Goal: Information Seeking & Learning: Learn about a topic

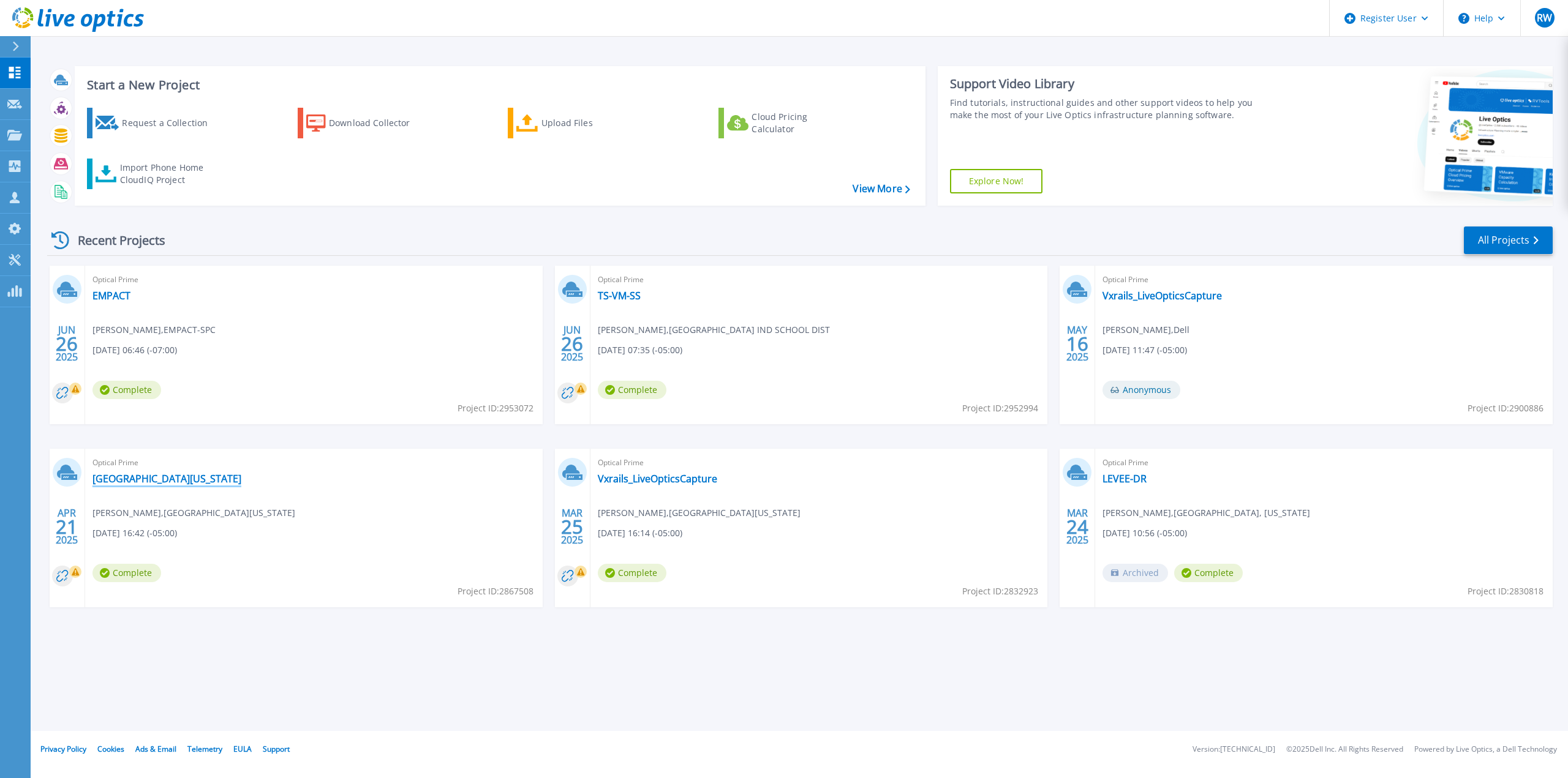
click at [126, 352] on link "[GEOGRAPHIC_DATA][US_STATE]" at bounding box center [167, 479] width 149 height 13
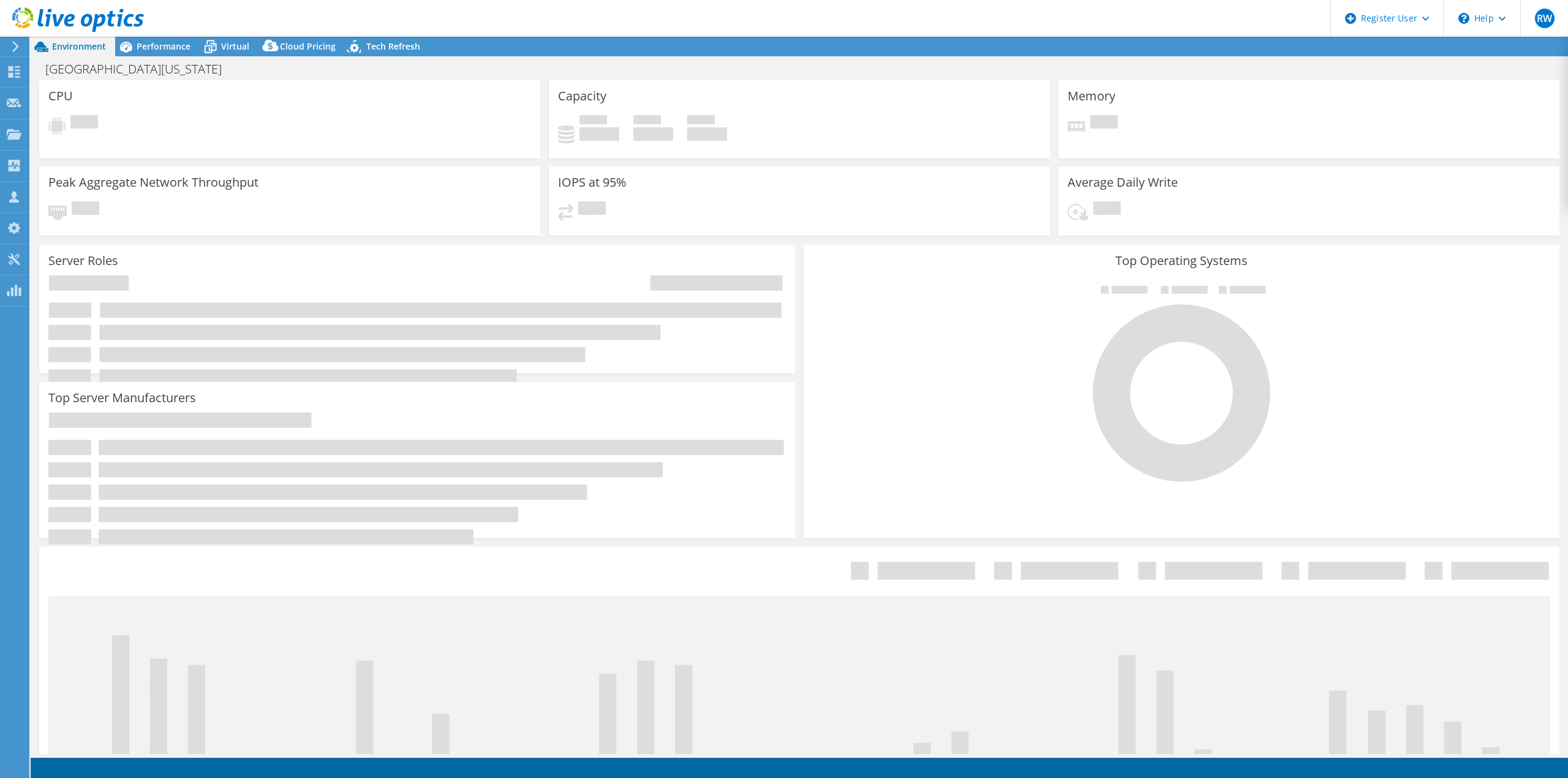
select select "USD"
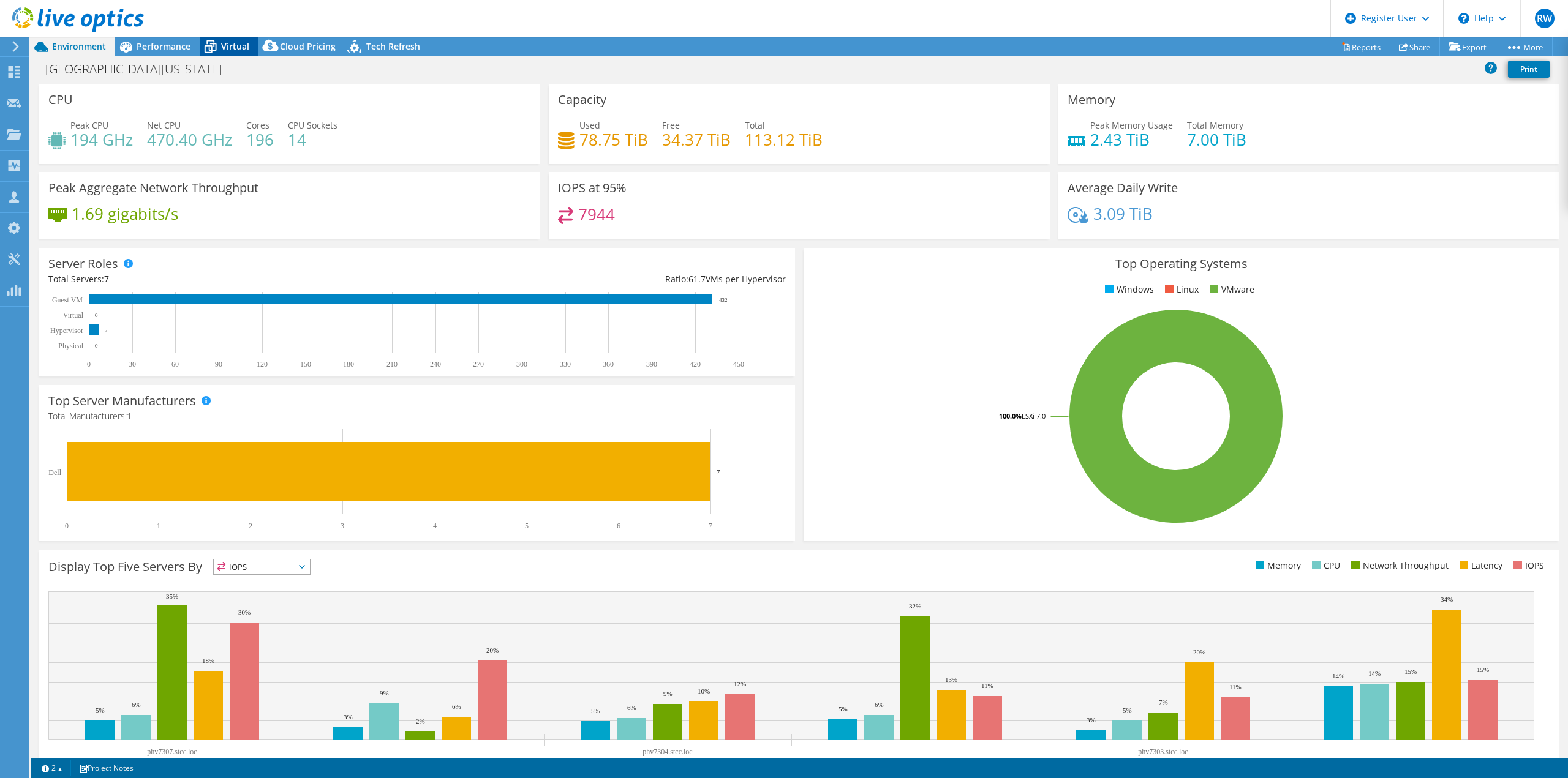
click at [233, 44] on span "Virtual" at bounding box center [234, 46] width 28 height 12
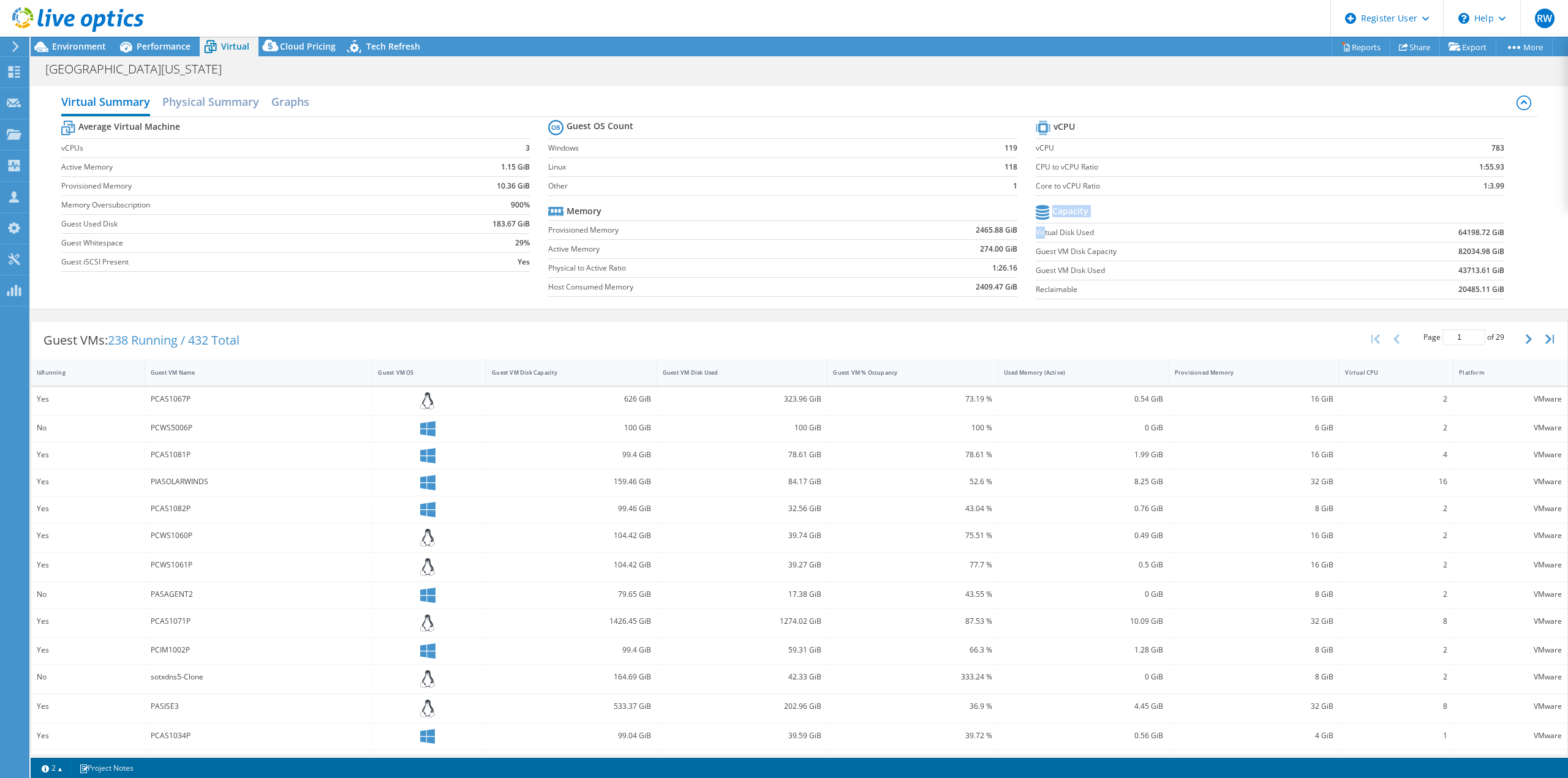
drag, startPoint x: 1038, startPoint y: 229, endPoint x: 1496, endPoint y: 232, distance: 458.0
click at [1496, 232] on section "vCPU vCPU 783 CPU to vCPU Ratio 1:55.93 Core to vCPU Ratio 1:3.99 Capacity Virt…" at bounding box center [1279, 211] width 486 height 188
drag, startPoint x: 1492, startPoint y: 238, endPoint x: 1339, endPoint y: 242, distance: 153.1
click at [1490, 238] on b "64198.72 GiB" at bounding box center [1481, 232] width 46 height 13
click at [1077, 256] on label "Guest VM Disk Capacity" at bounding box center [1189, 252] width 307 height 13
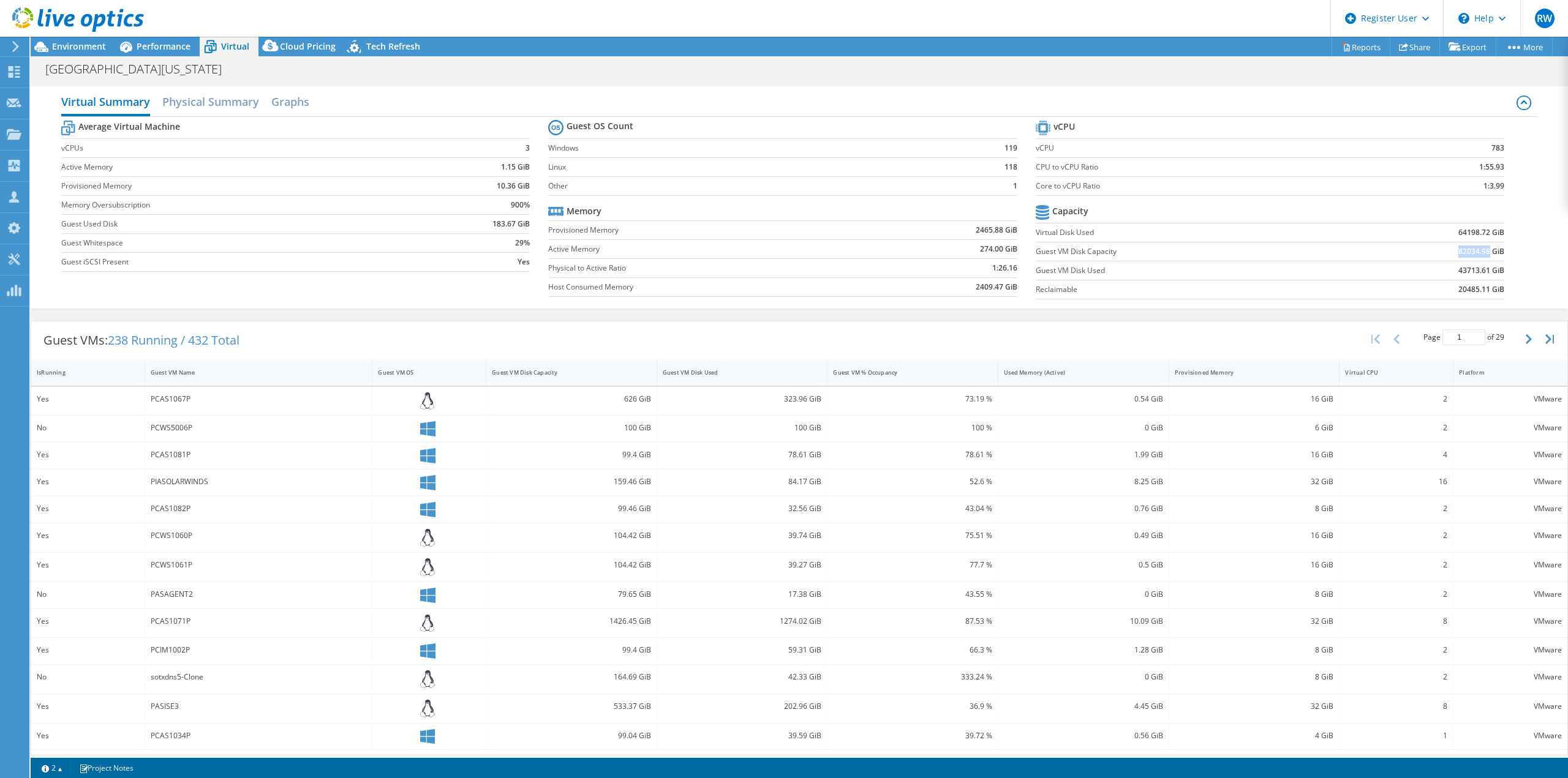
drag, startPoint x: 1445, startPoint y: 251, endPoint x: 1482, endPoint y: 251, distance: 37.0
click at [1482, 251] on td "82034.98 GiB" at bounding box center [1423, 251] width 162 height 19
click at [80, 47] on span "Environment" at bounding box center [79, 46] width 54 height 12
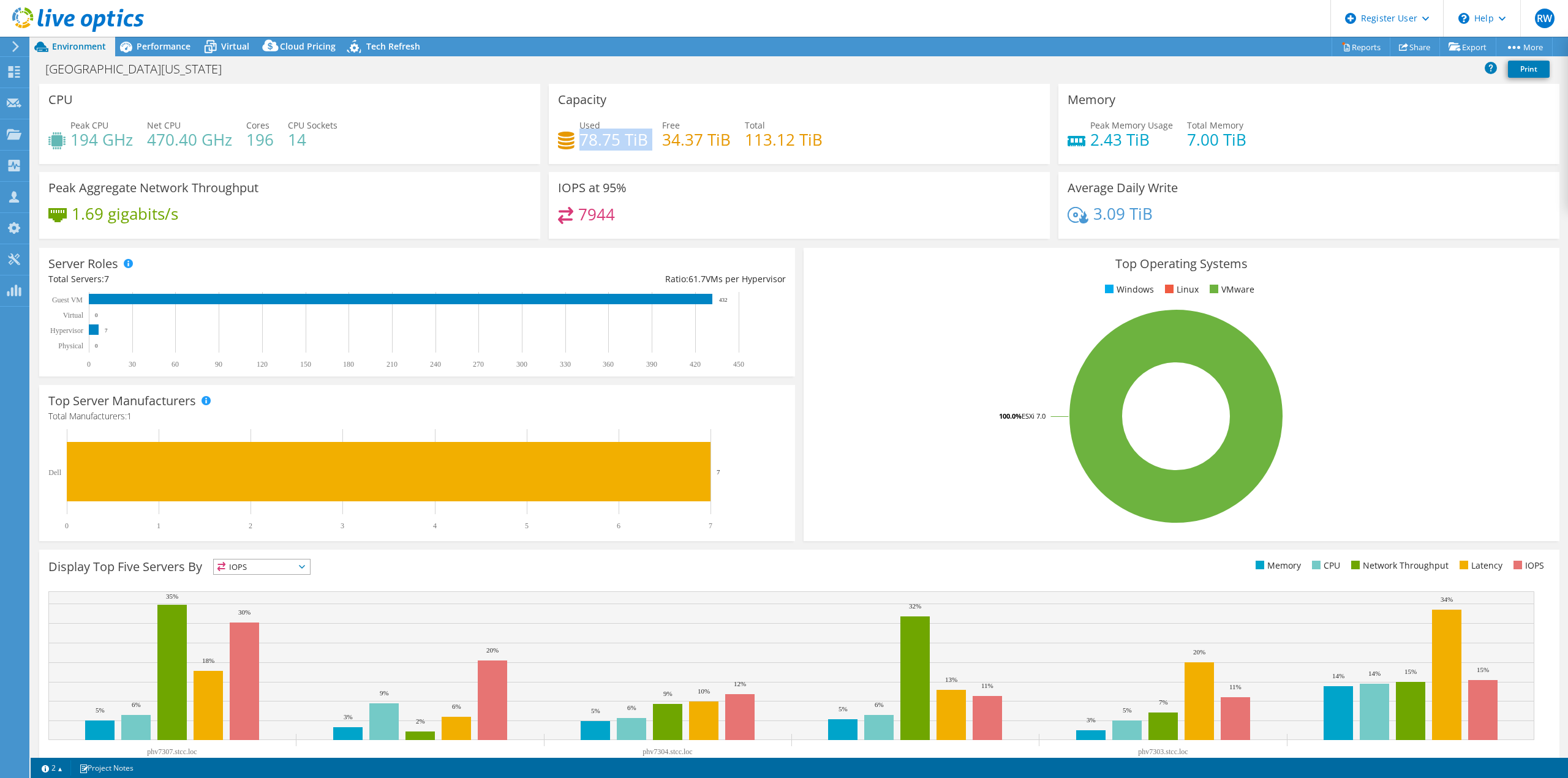
drag, startPoint x: 577, startPoint y: 143, endPoint x: 645, endPoint y: 141, distance: 68.0
click at [645, 141] on div "Used 78.75 TiB Free 34.37 TiB Total 113.12 TiB" at bounding box center [800, 138] width 483 height 39
click at [163, 43] on span "Performance" at bounding box center [163, 46] width 54 height 12
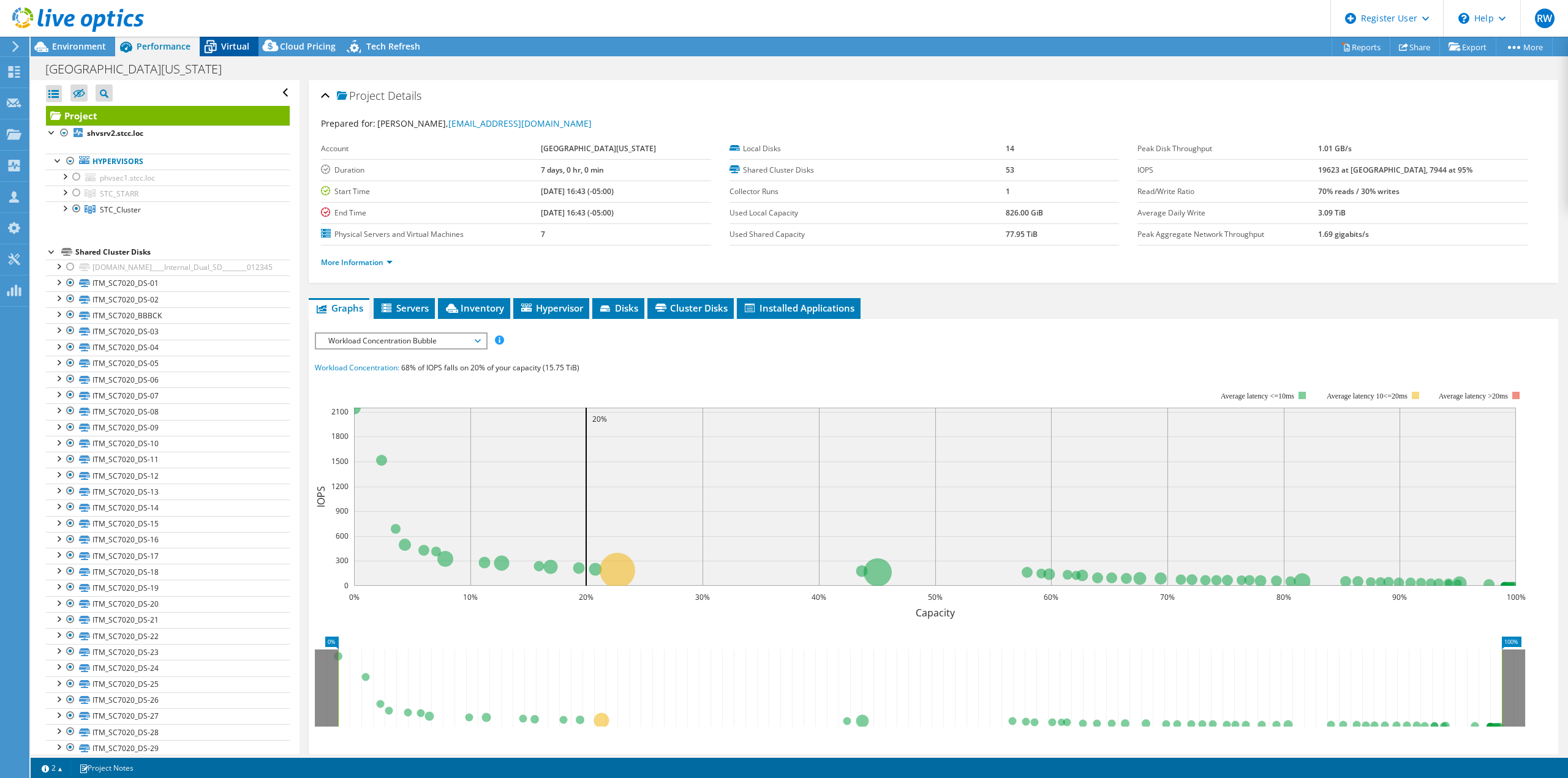
click at [228, 41] on span "Virtual" at bounding box center [234, 46] width 28 height 12
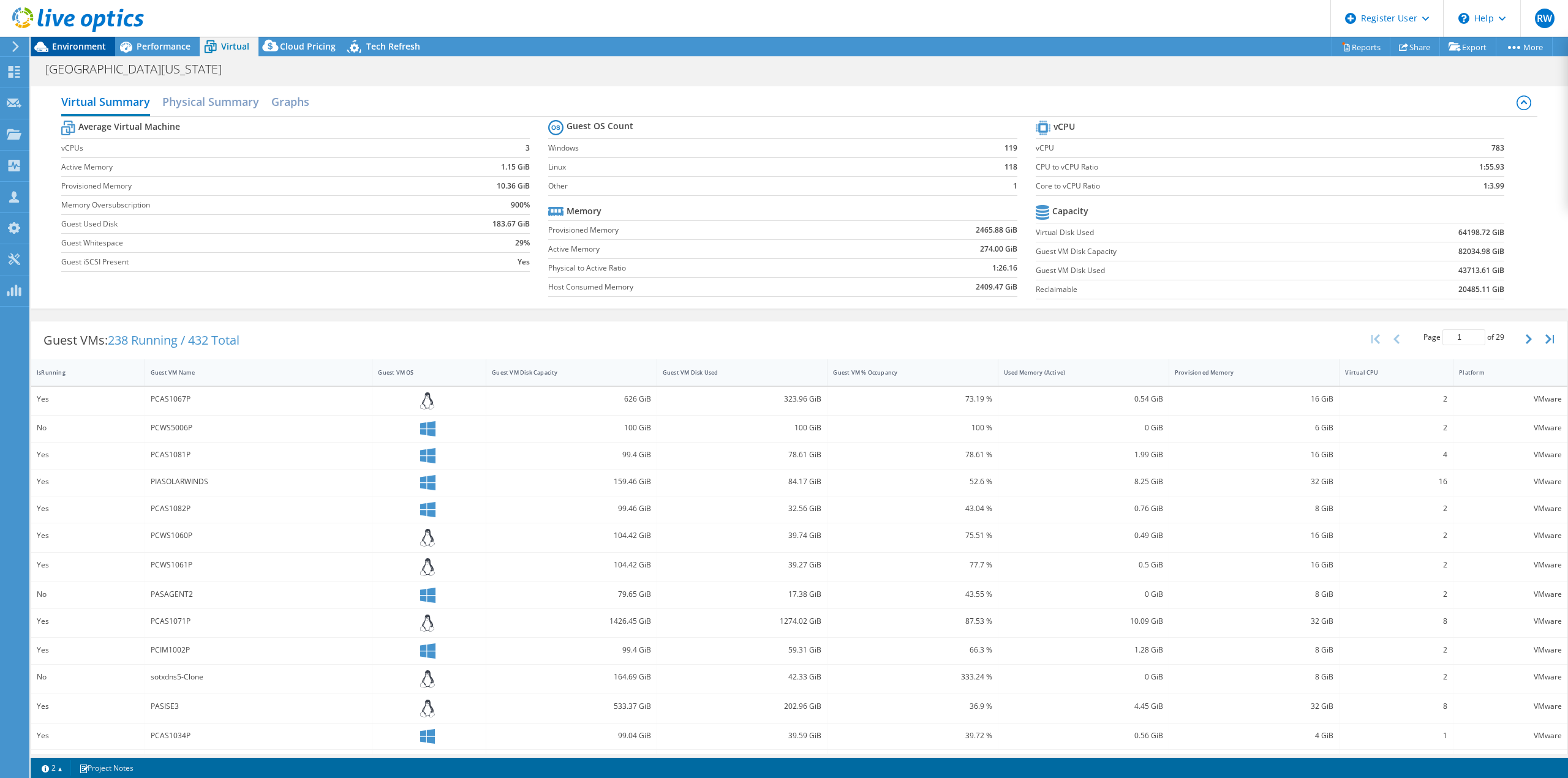
click at [85, 41] on span "Environment" at bounding box center [79, 46] width 54 height 12
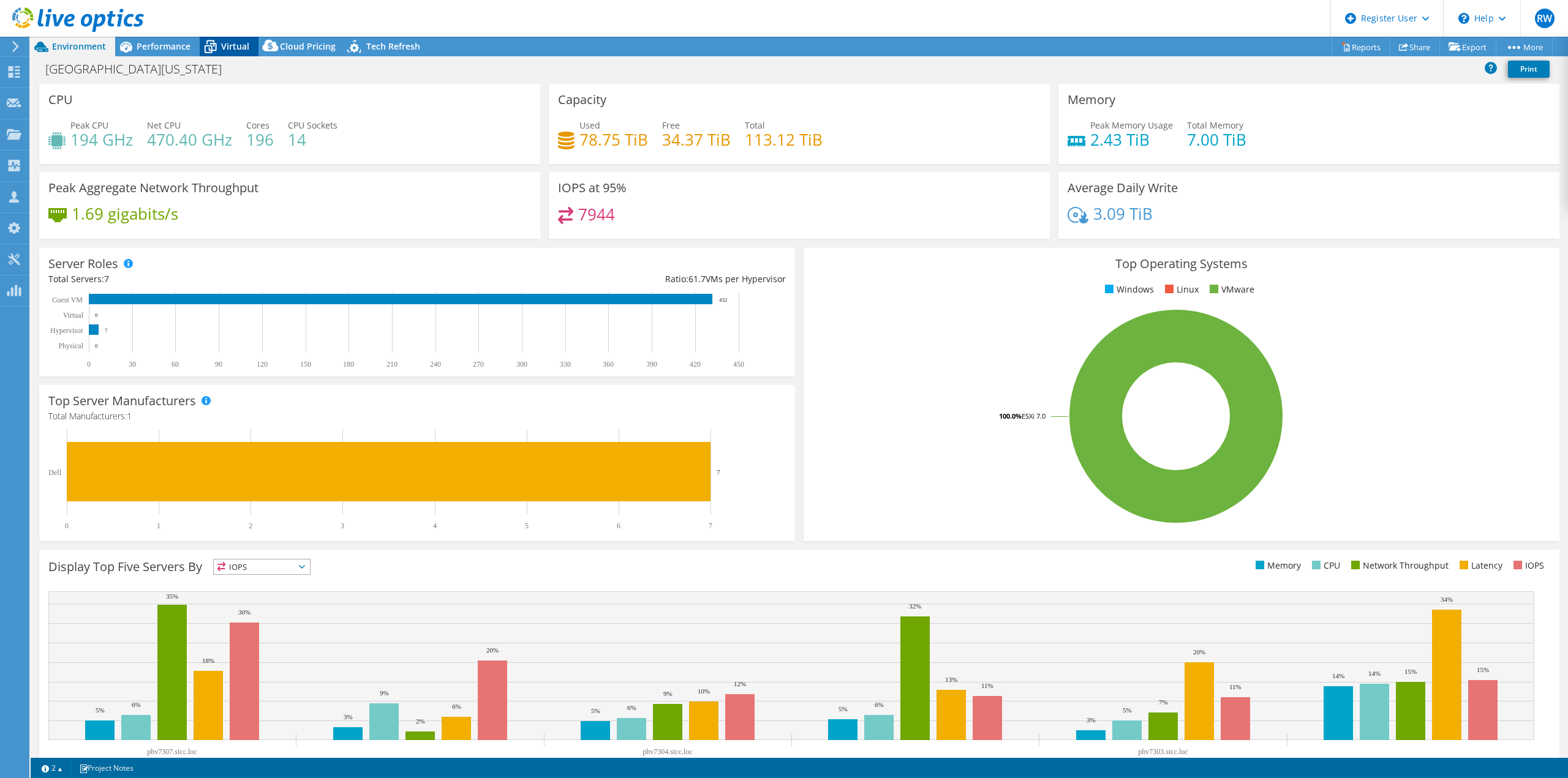
click at [224, 44] on span "Virtual" at bounding box center [234, 46] width 28 height 12
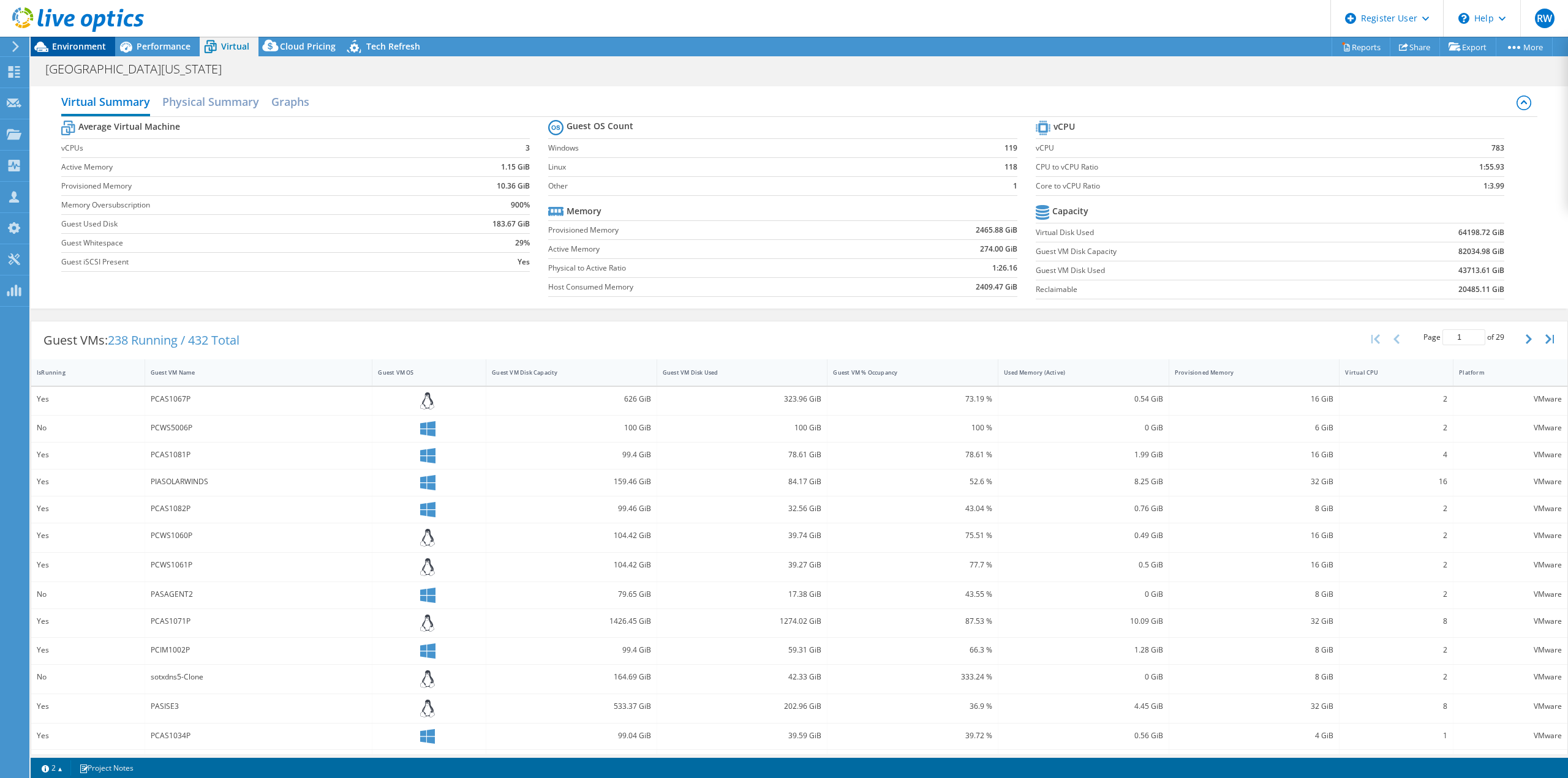
click at [63, 48] on span "Environment" at bounding box center [79, 46] width 54 height 12
